Goal: Find specific page/section: Find specific page/section

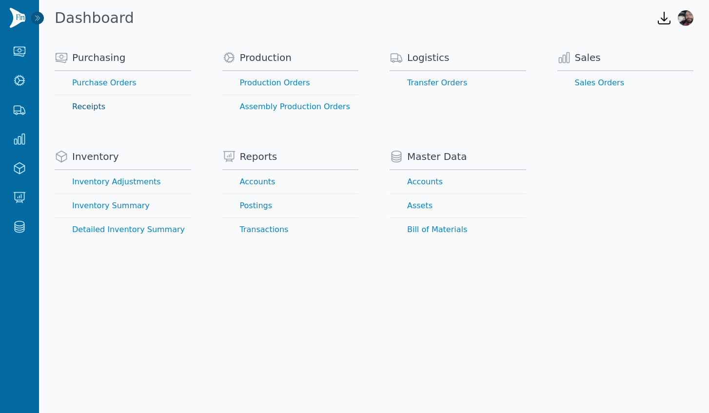
click at [95, 103] on link "Receipts" at bounding box center [123, 106] width 137 height 23
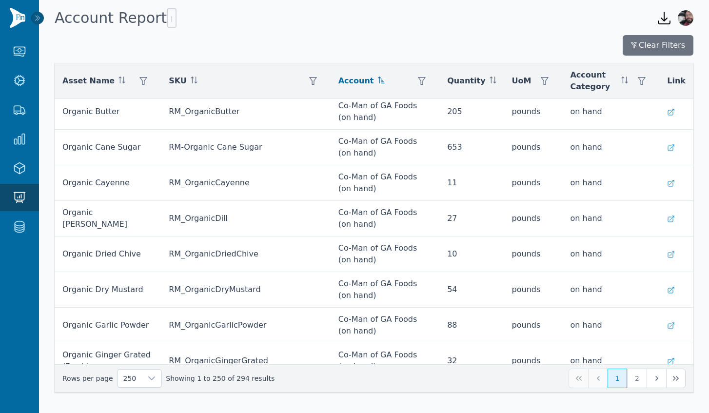
scroll to position [747, 0]
